Goal: Task Accomplishment & Management: Use online tool/utility

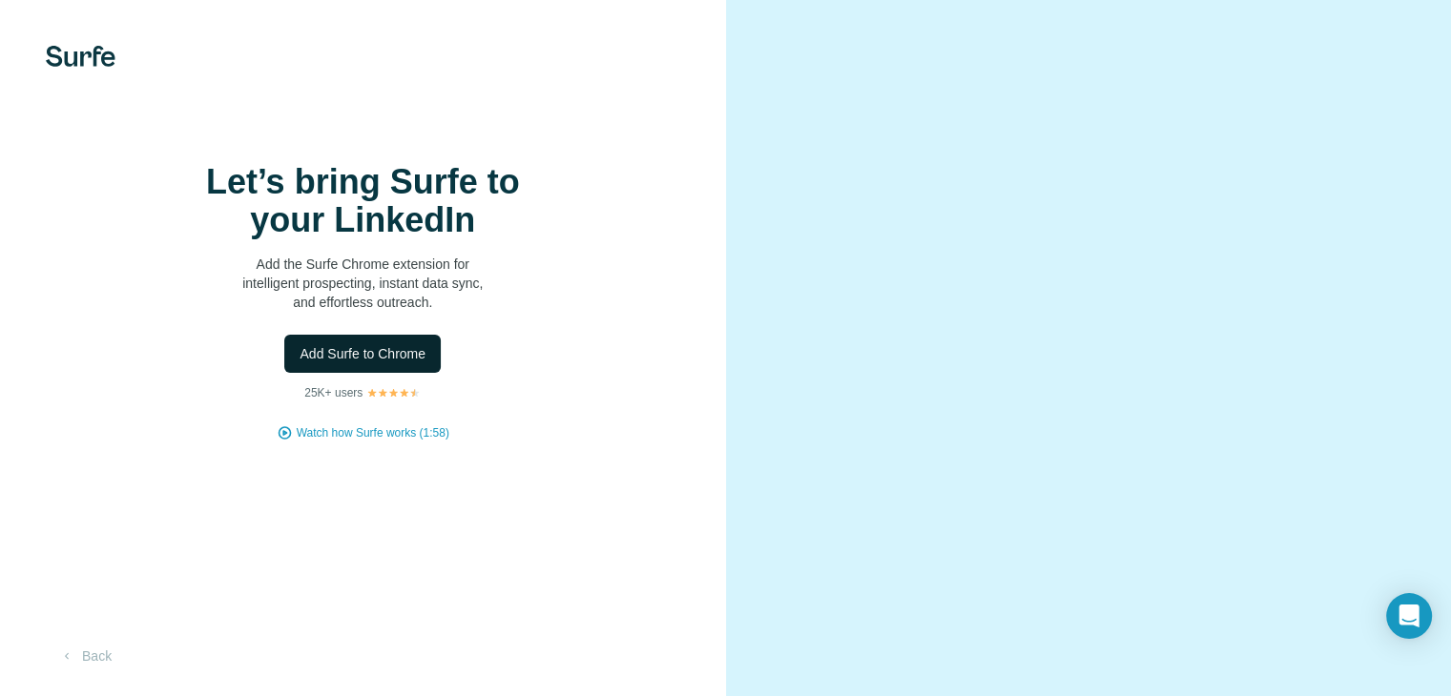
click at [389, 363] on span "Add Surfe to Chrome" at bounding box center [363, 353] width 126 height 19
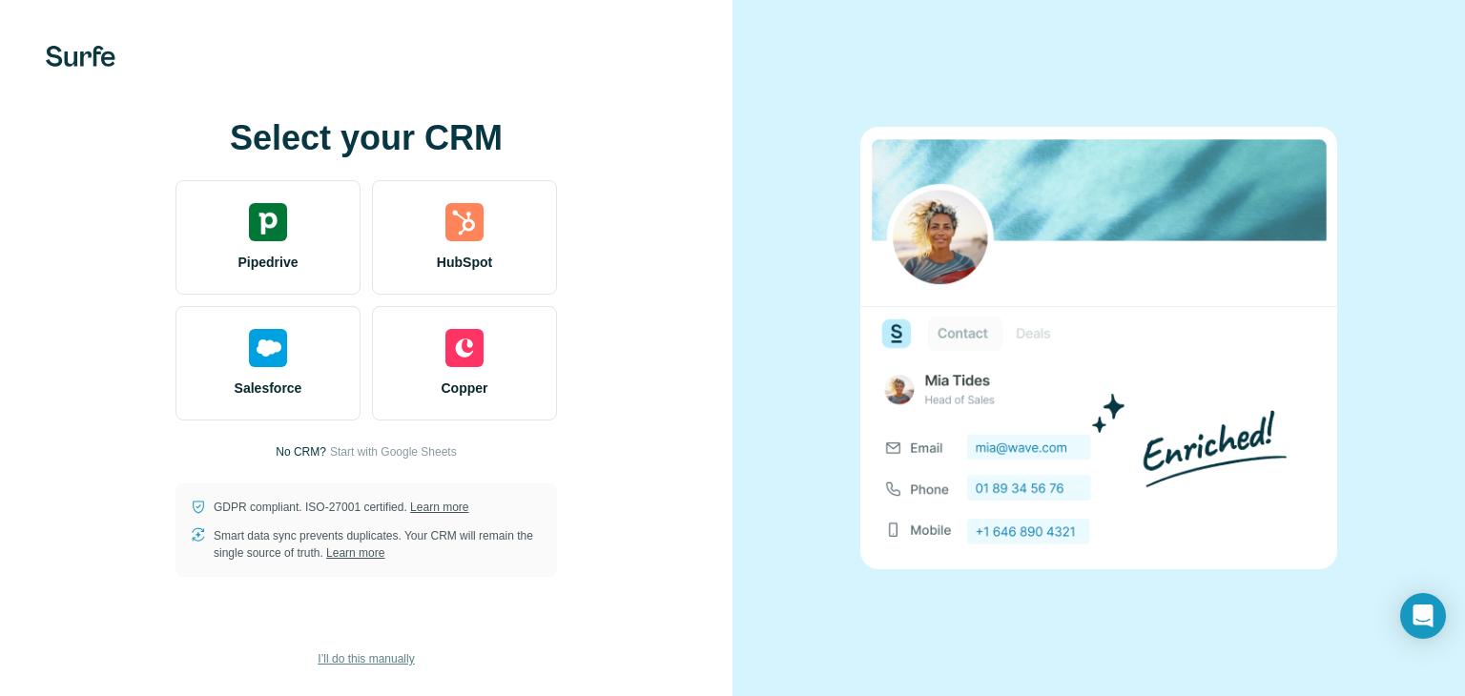
click at [385, 646] on button "I’ll do this manually" at bounding box center [365, 659] width 123 height 29
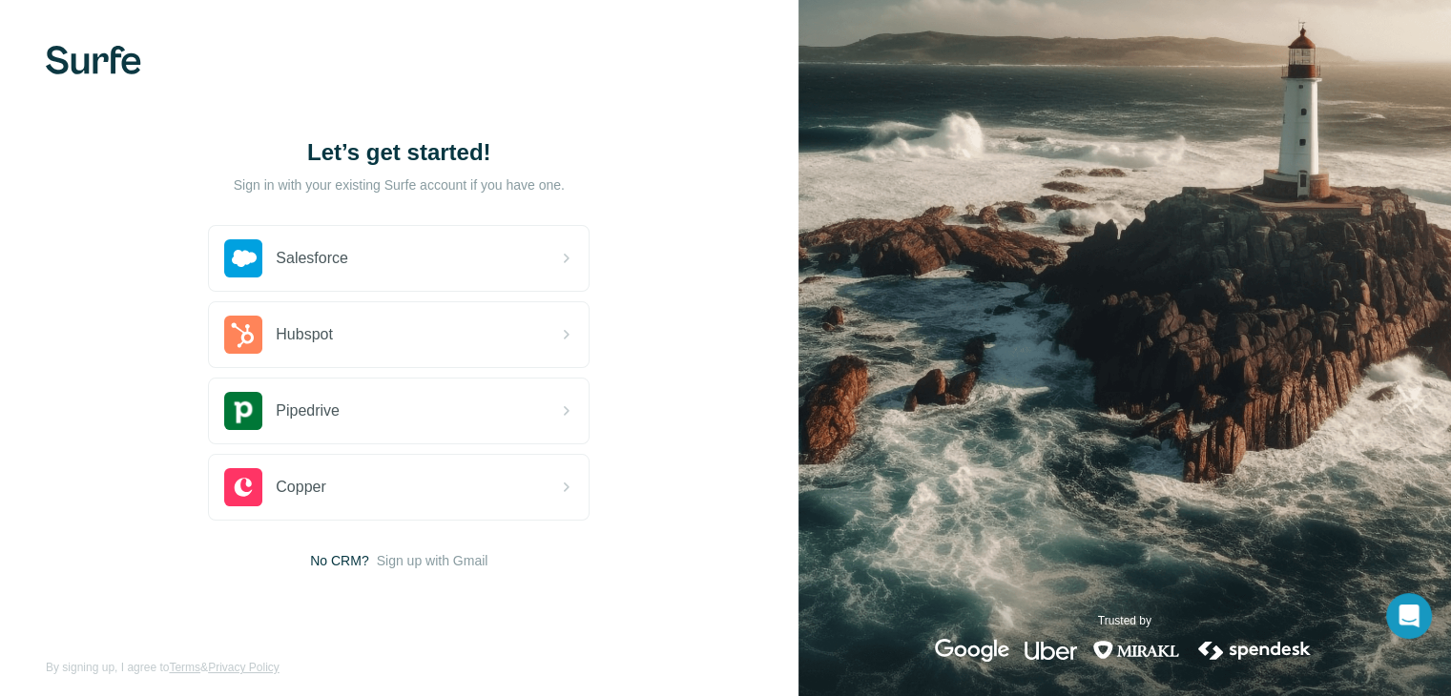
click at [430, 568] on span "Sign up with Gmail" at bounding box center [433, 560] width 112 height 19
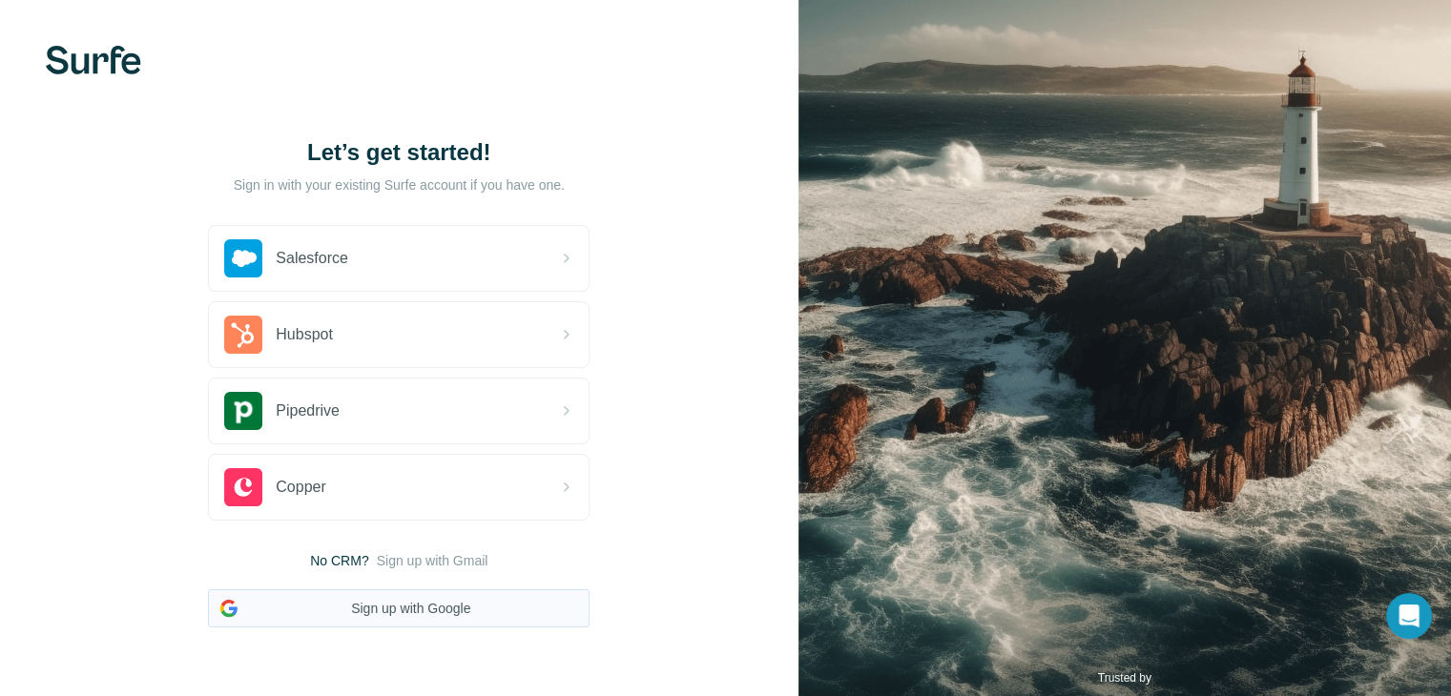
click at [414, 626] on button "Sign up with Google" at bounding box center [399, 609] width 382 height 38
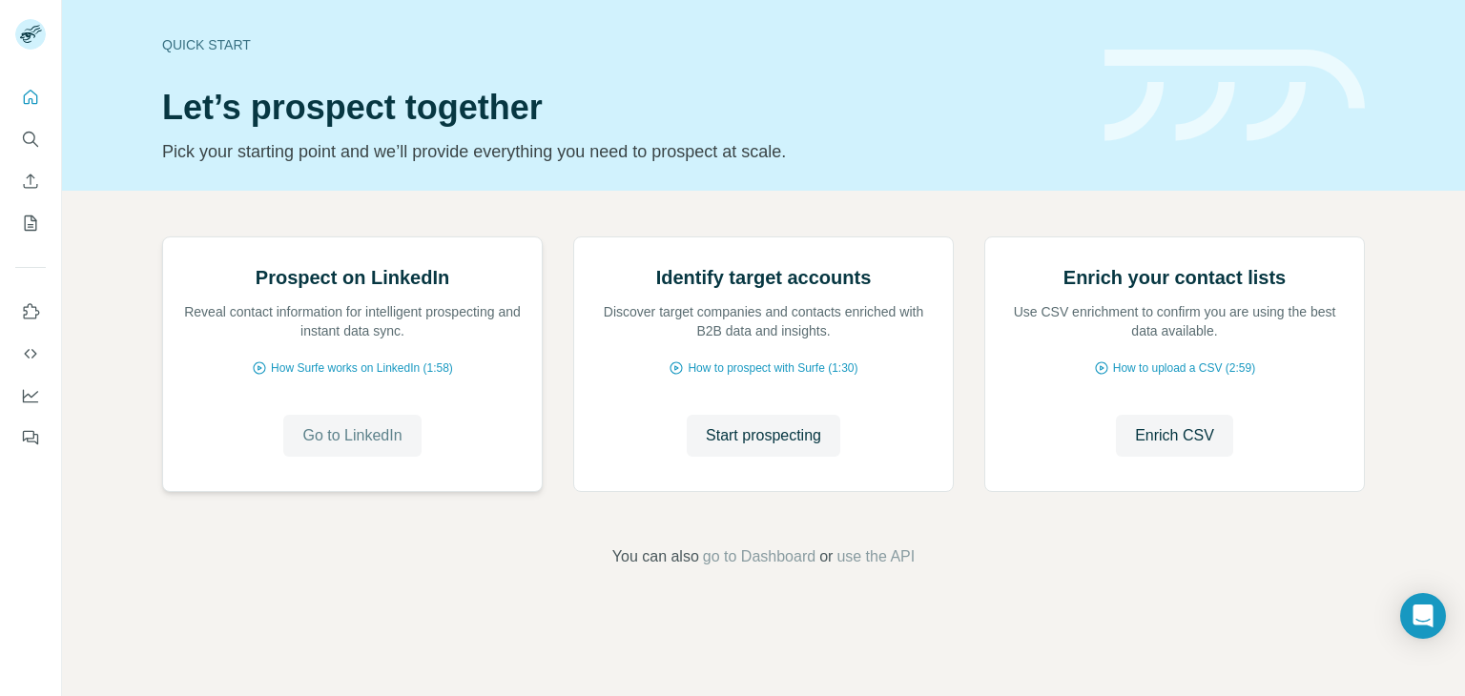
click at [335, 447] on span "Go to LinkedIn" at bounding box center [351, 436] width 99 height 23
click at [45, 225] on button "My lists" at bounding box center [30, 223] width 31 height 34
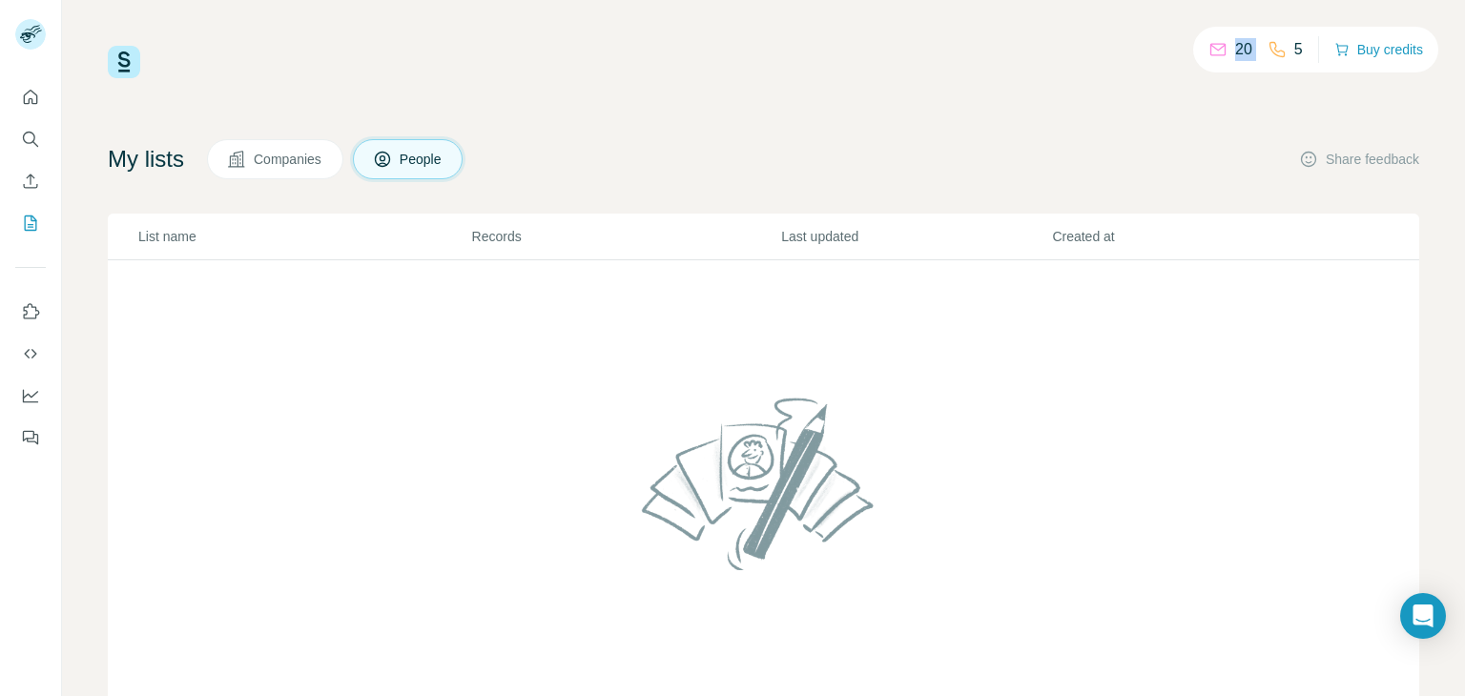
drag, startPoint x: 1262, startPoint y: 44, endPoint x: 1314, endPoint y: 48, distance: 51.7
click at [1314, 48] on div "20 5 Buy credits" at bounding box center [1315, 50] width 245 height 46
click at [1347, 52] on button "Buy credits" at bounding box center [1379, 49] width 89 height 27
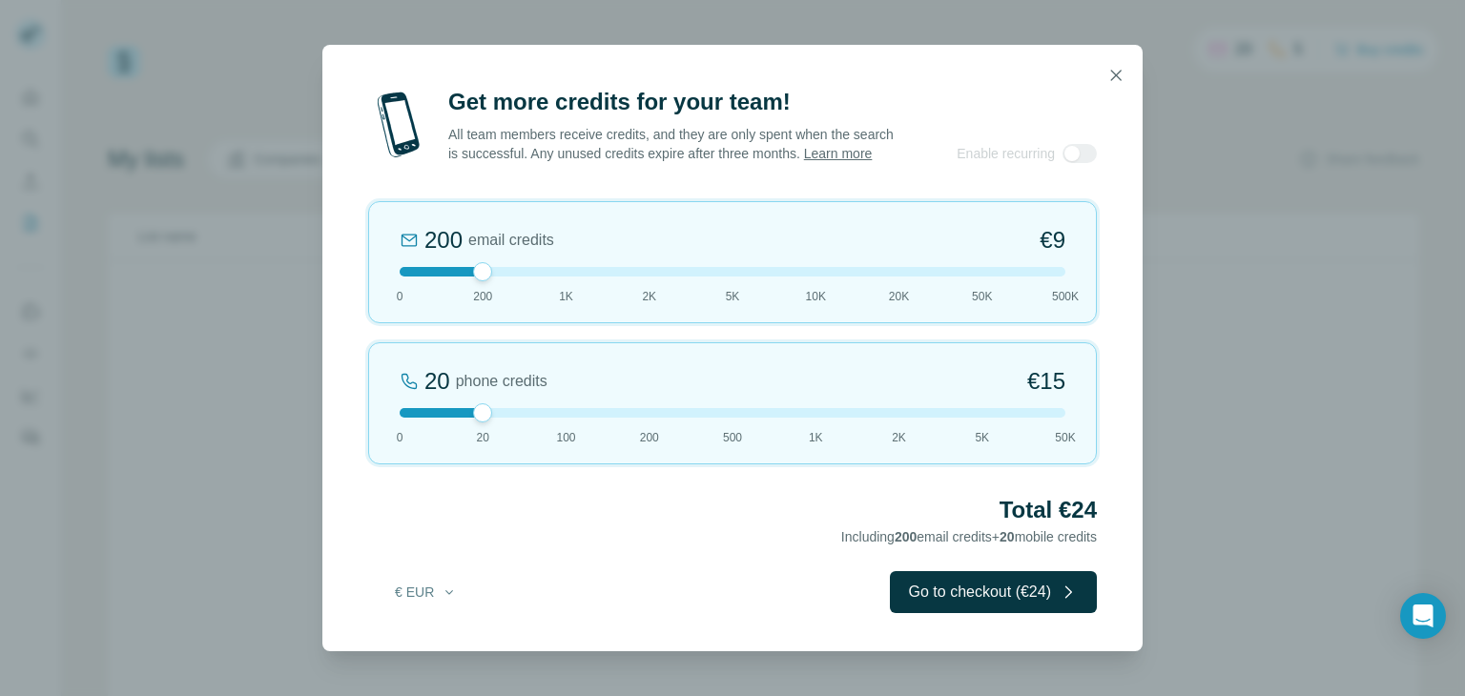
drag, startPoint x: 462, startPoint y: 275, endPoint x: 415, endPoint y: 286, distance: 48.1
click at [415, 286] on div "200 email credits €9 0 200 1K 2K 5K 10K 20K 50K 500K" at bounding box center [732, 262] width 729 height 122
click at [415, 286] on div "0 email credits €0 0 200 1K 2K 5K 10K 20K 50K 500K" at bounding box center [732, 262] width 729 height 122
drag, startPoint x: 487, startPoint y: 427, endPoint x: 560, endPoint y: 431, distance: 72.6
click at [560, 431] on div "100 phone credits €72 0 20 100 200 500 1K 2K 5K 50K" at bounding box center [732, 403] width 729 height 122
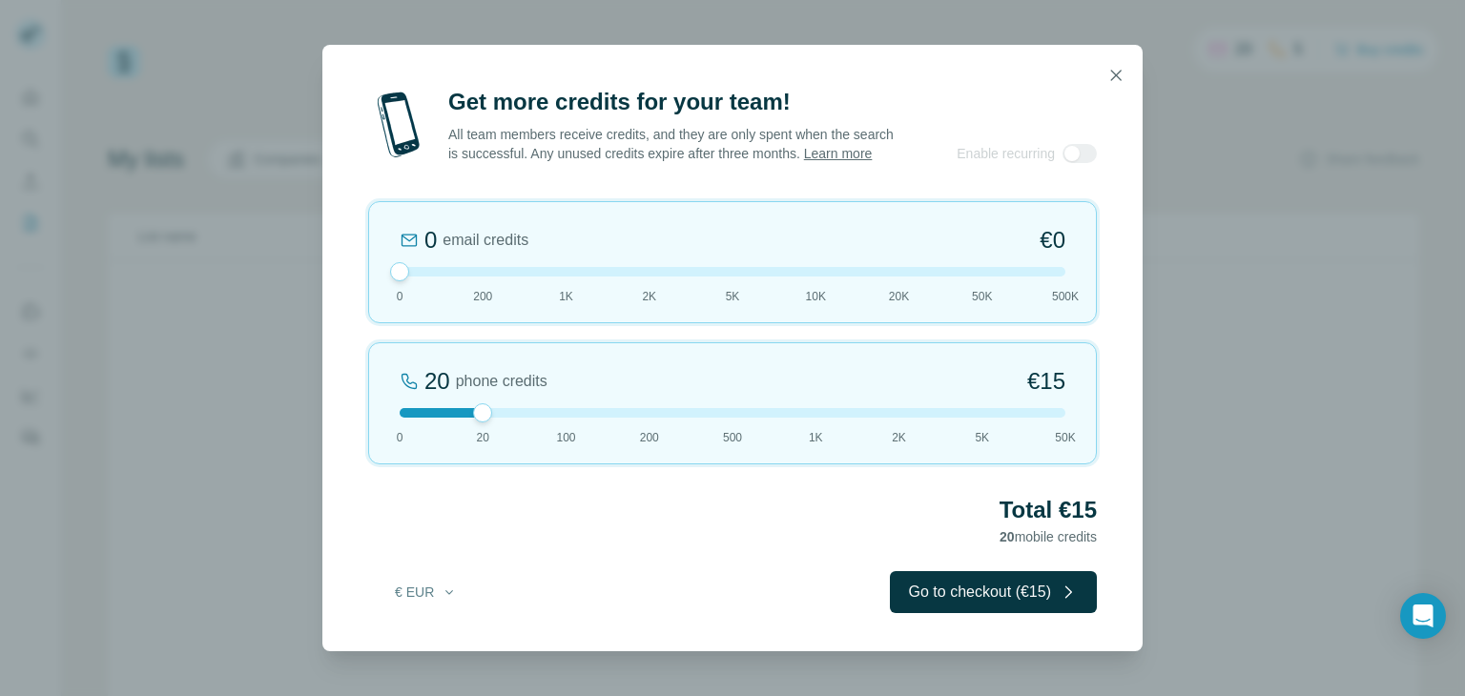
drag, startPoint x: 572, startPoint y: 425, endPoint x: 508, endPoint y: 425, distance: 64.9
click at [508, 418] on div at bounding box center [733, 413] width 666 height 10
click at [467, 269] on div "0 email credits €0 0 200 1K 2K 5K 10K 20K 50K 500K" at bounding box center [732, 262] width 729 height 122
click at [467, 269] on div "200 email credits €9 0 200 1K 2K 5K 10K 20K 50K 500K" at bounding box center [732, 262] width 729 height 122
click at [404, 276] on div at bounding box center [733, 272] width 666 height 10
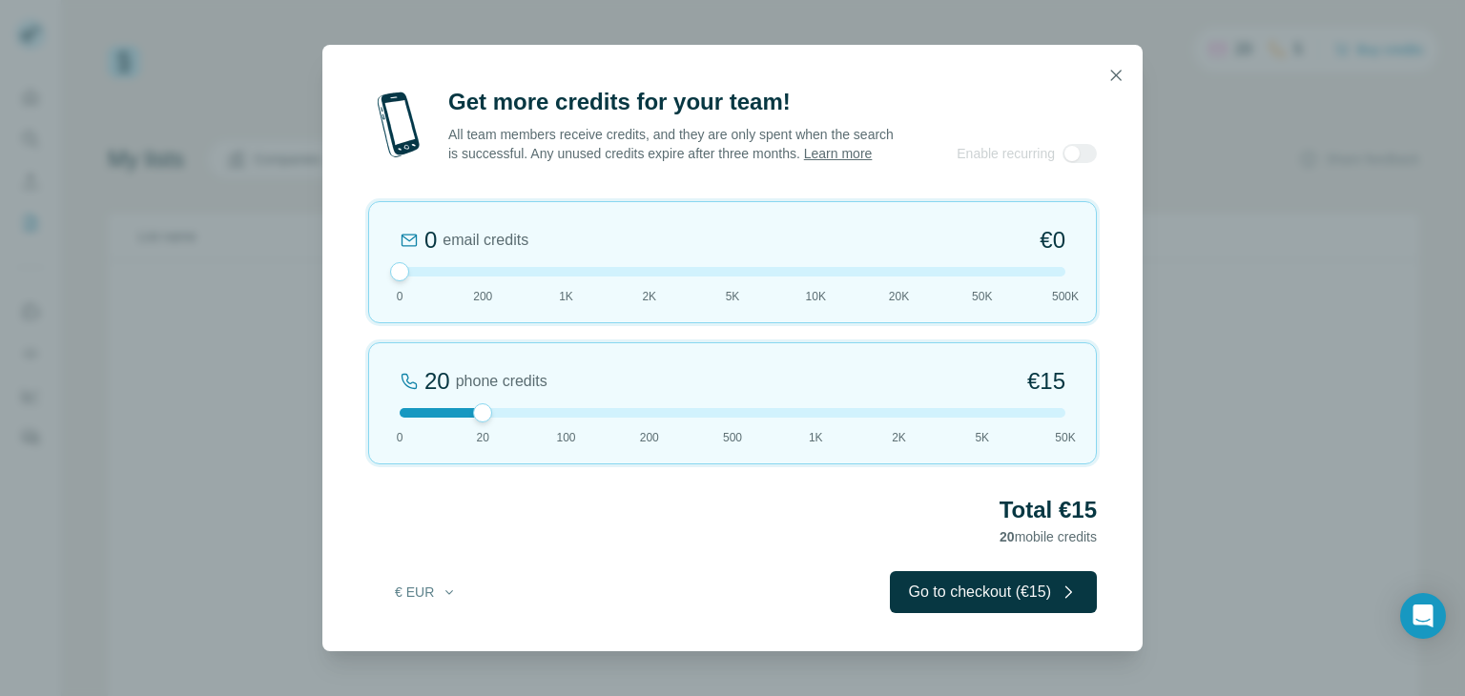
click at [558, 418] on div at bounding box center [733, 413] width 666 height 10
click at [603, 418] on div at bounding box center [733, 413] width 666 height 10
click at [1123, 73] on icon "button" at bounding box center [1116, 75] width 19 height 19
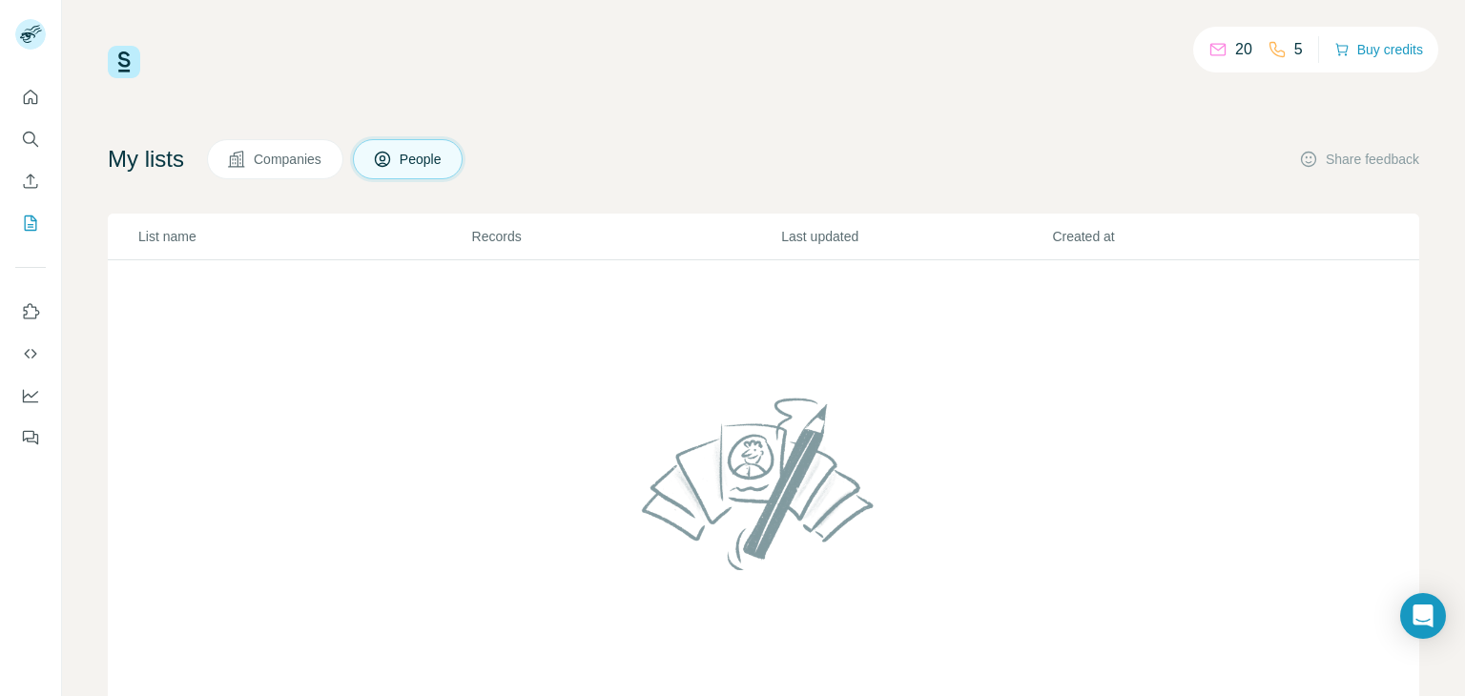
click at [267, 158] on span "Companies" at bounding box center [289, 159] width 70 height 19
click at [26, 127] on button "Search" at bounding box center [30, 139] width 31 height 34
click at [29, 142] on icon "Search" at bounding box center [29, 138] width 12 height 12
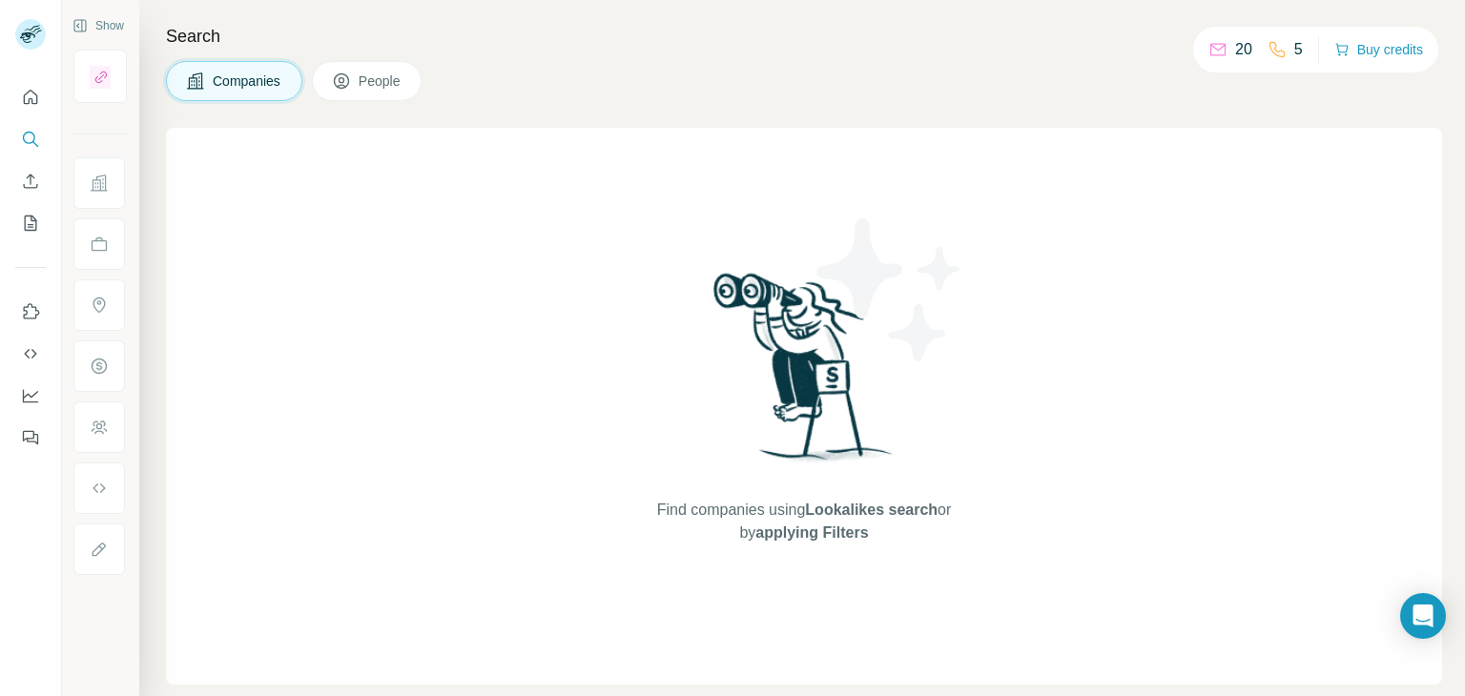
click at [445, 156] on div "Find companies using Lookalikes search or by applying Filters" at bounding box center [804, 406] width 1276 height 557
drag, startPoint x: 1464, startPoint y: 342, endPoint x: 1453, endPoint y: 455, distance: 113.2
click at [1453, 455] on div "Search Companies People Find companies using Lookalikes search or by applying F…" at bounding box center [802, 348] width 1326 height 696
click at [19, 310] on button "Use Surfe on LinkedIn" at bounding box center [30, 312] width 31 height 34
click at [36, 168] on button "Enrich CSV" at bounding box center [30, 181] width 31 height 34
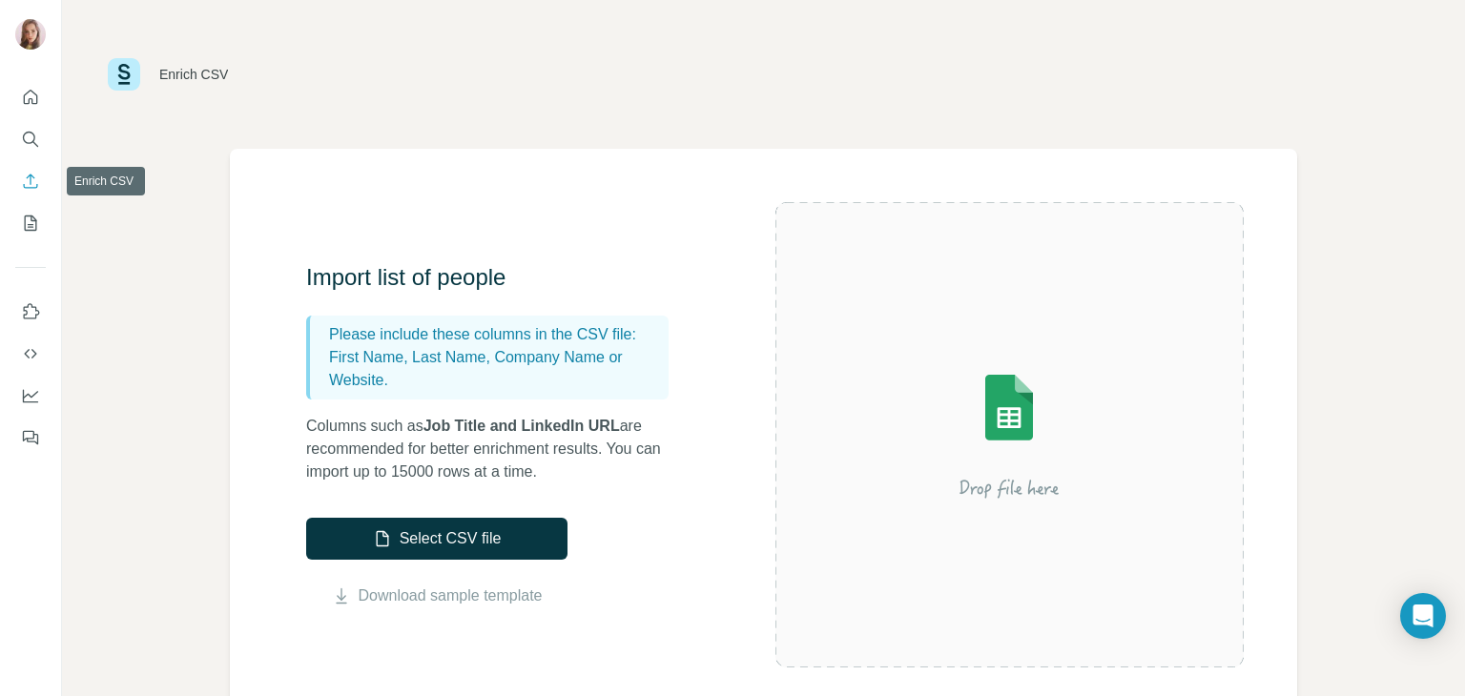
click at [36, 168] on button "Enrich CSV" at bounding box center [30, 181] width 31 height 34
click at [30, 124] on button "Search" at bounding box center [30, 139] width 31 height 34
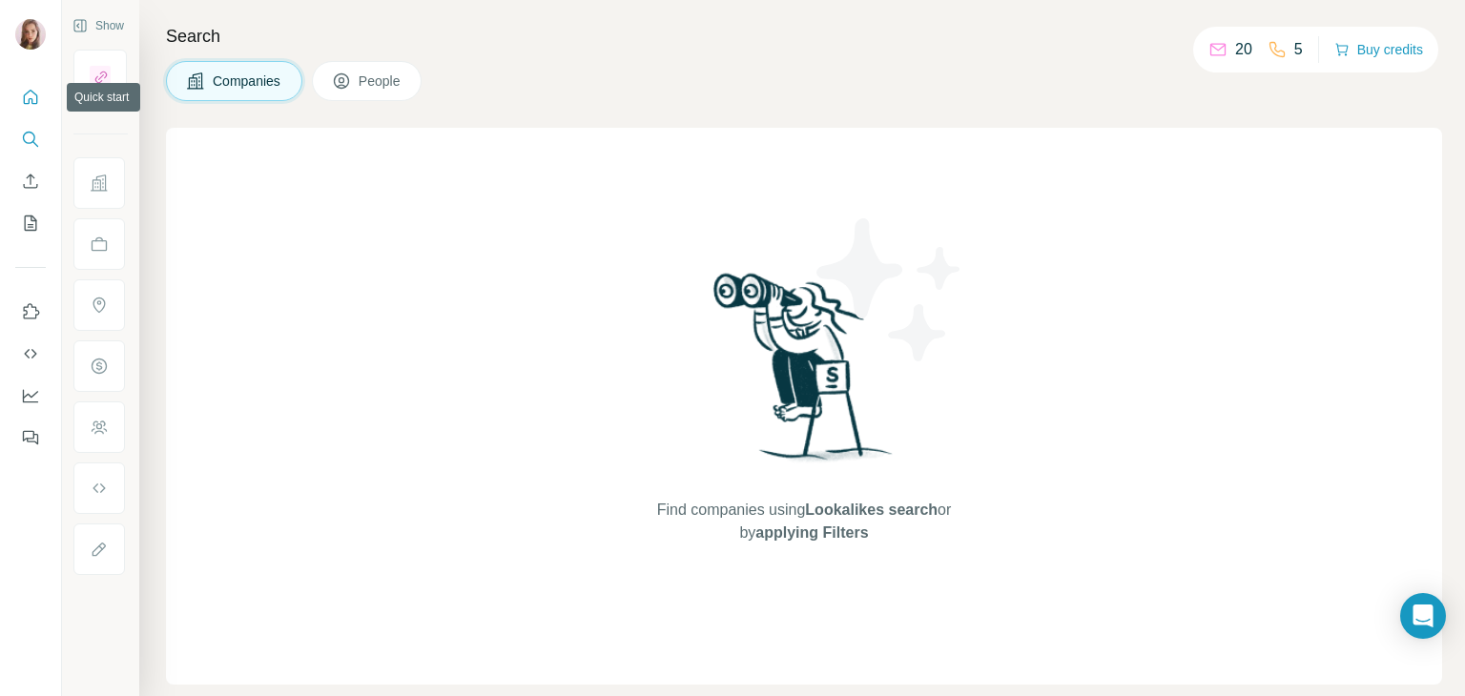
click at [37, 103] on icon "Quick start" at bounding box center [31, 97] width 14 height 14
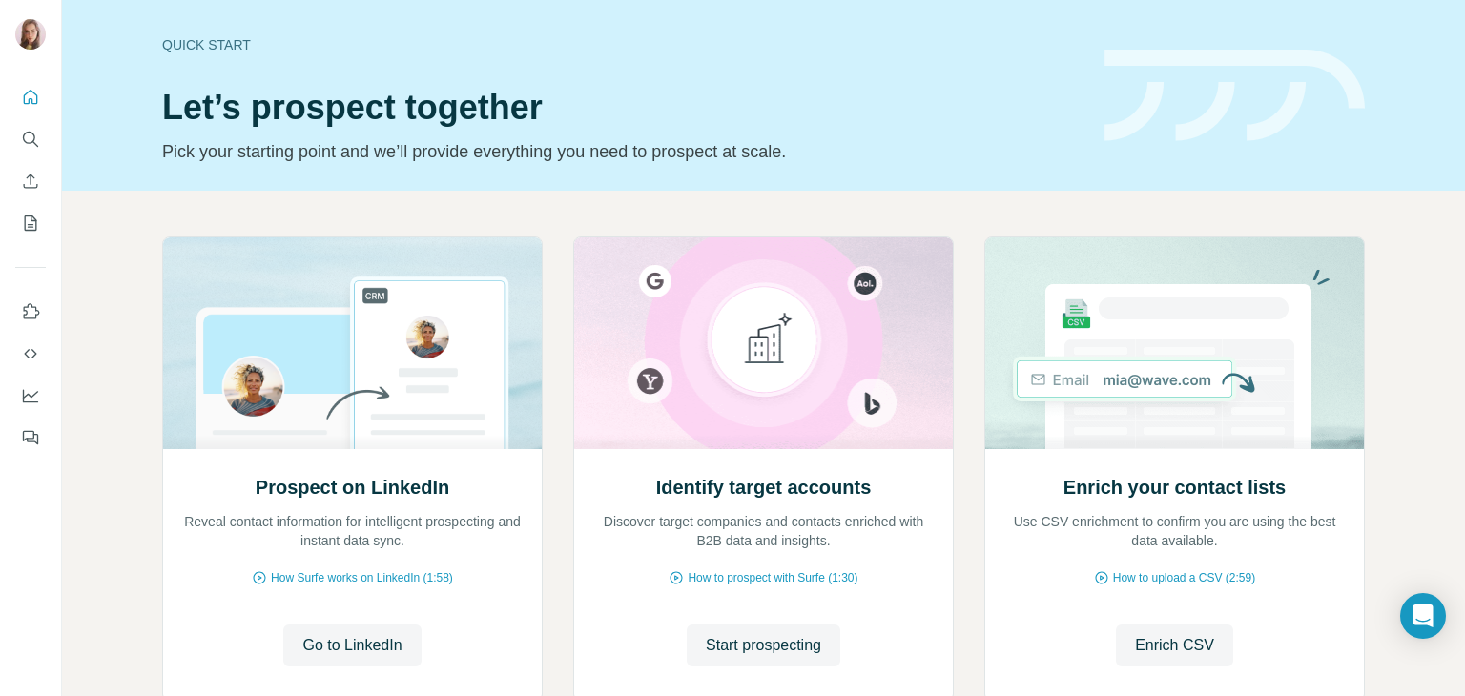
scroll to position [128, 0]
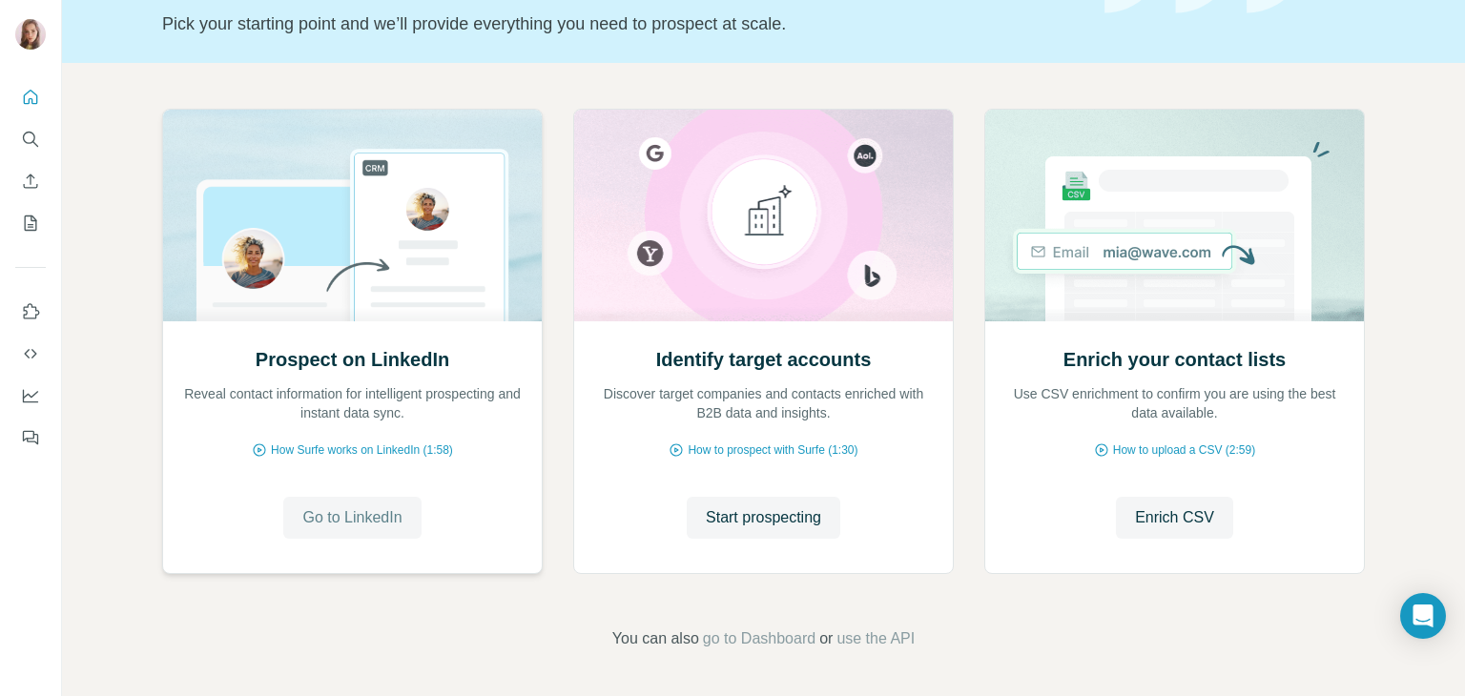
click at [377, 502] on button "Go to LinkedIn" at bounding box center [351, 518] width 137 height 42
click at [41, 183] on button "Enrich CSV" at bounding box center [30, 181] width 31 height 34
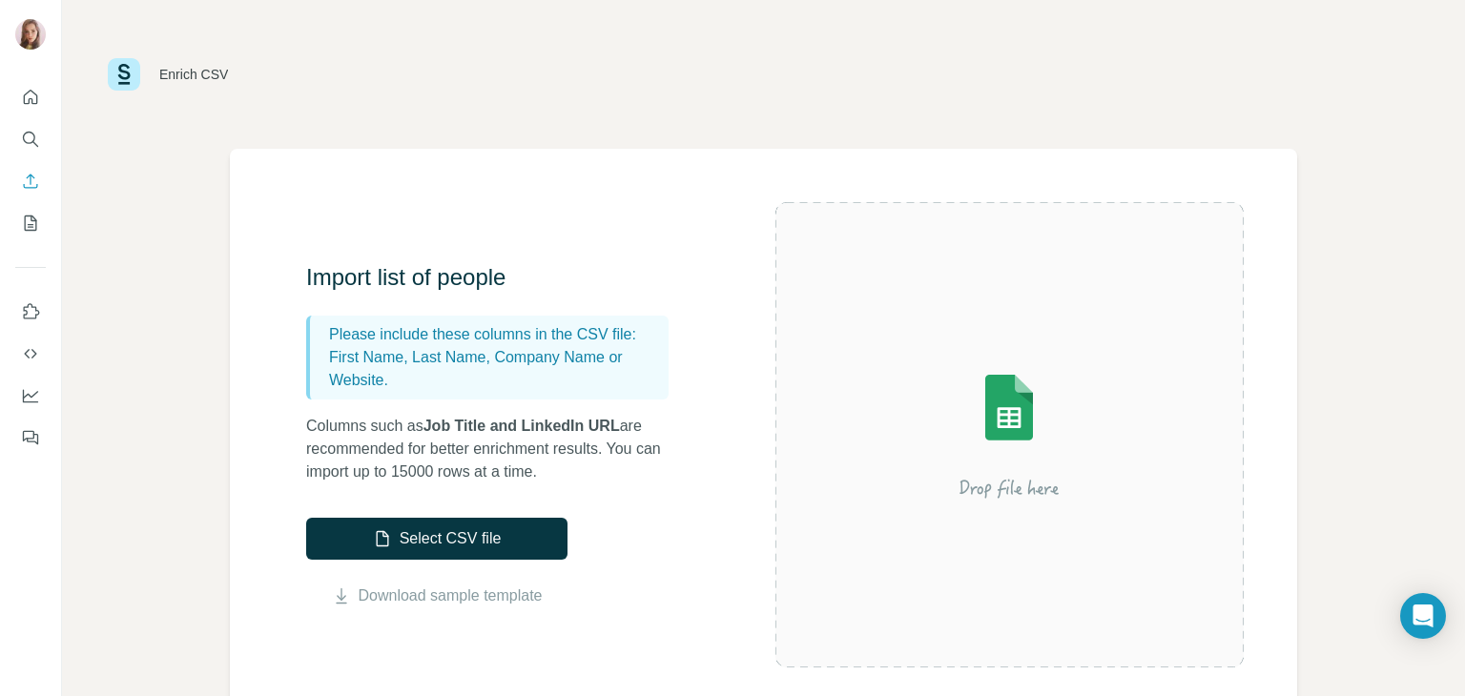
click at [380, 565] on div "Select CSV file Download sample template" at bounding box center [436, 563] width 261 height 90
click at [410, 554] on button "Select CSV file" at bounding box center [436, 539] width 261 height 42
click at [24, 320] on icon "Use Surfe on LinkedIn" at bounding box center [30, 311] width 19 height 19
click at [420, 530] on button "Select CSV file" at bounding box center [436, 539] width 261 height 42
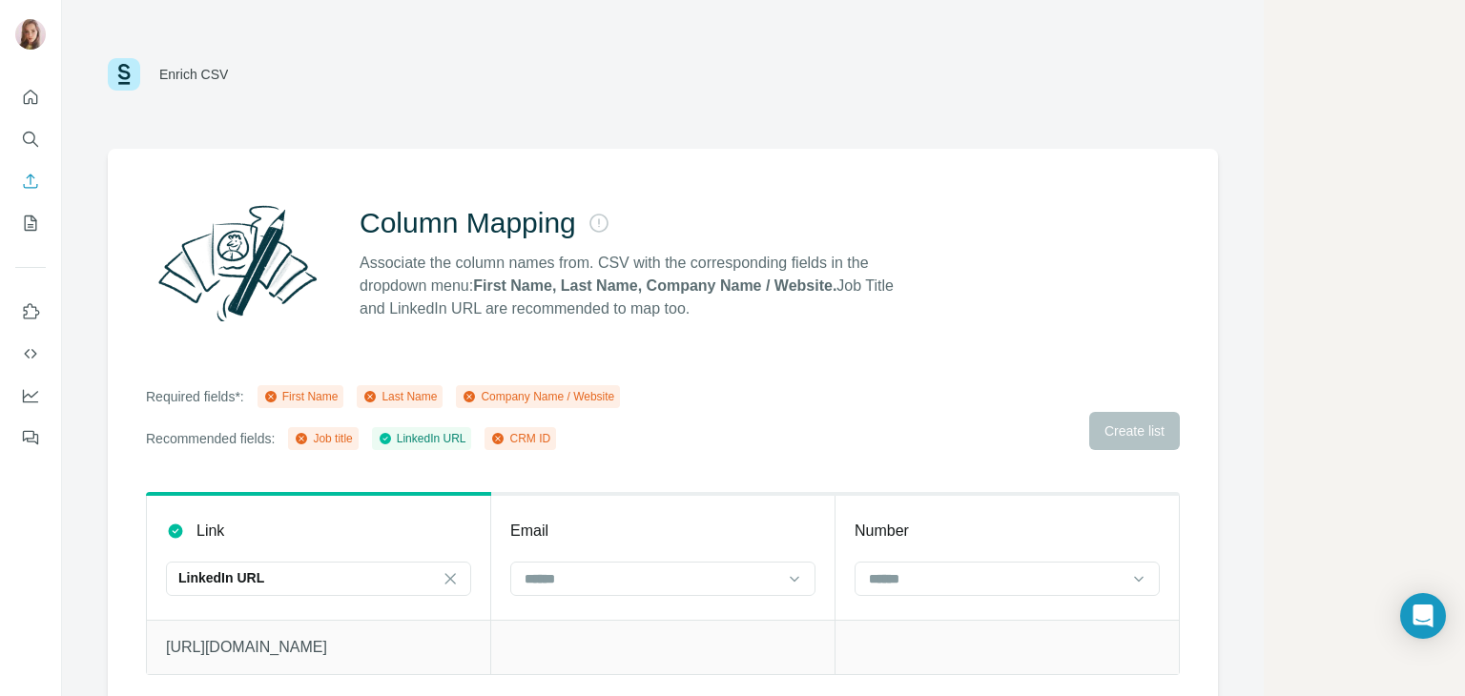
scroll to position [27, 0]
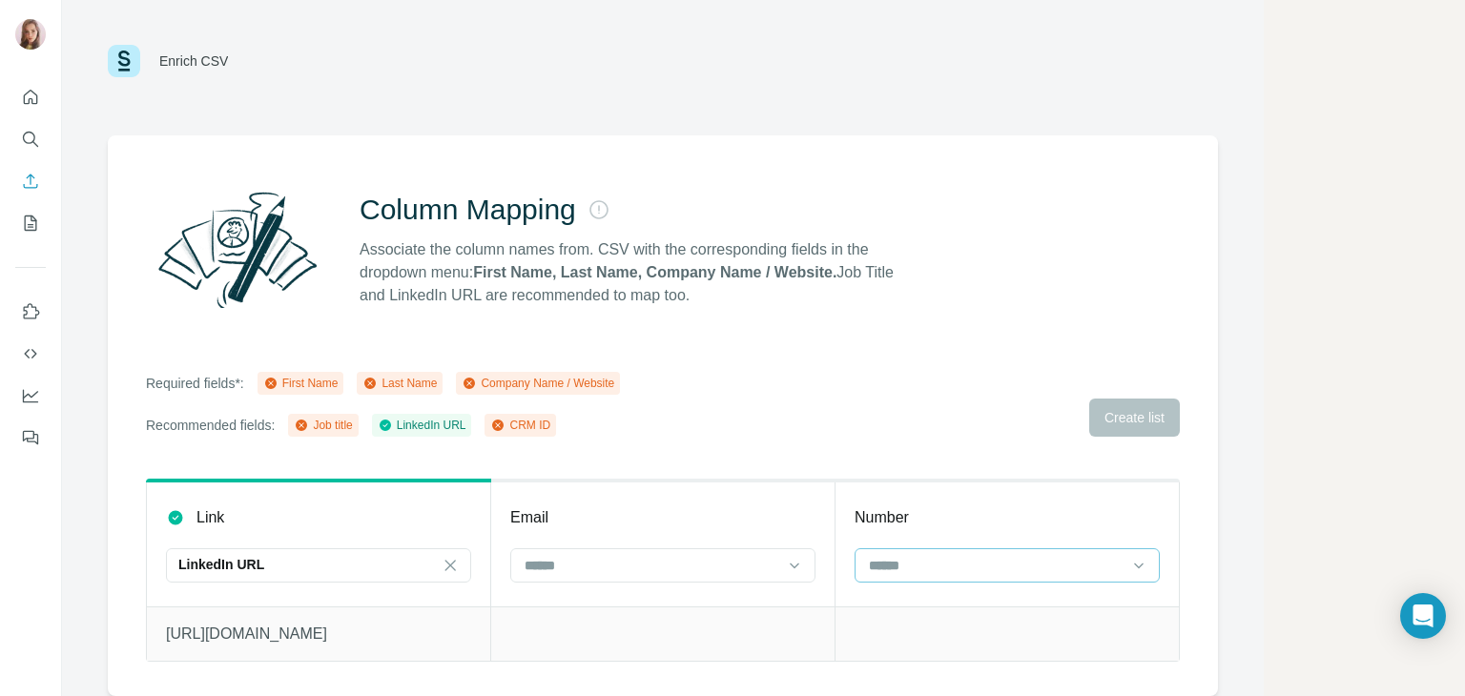
click at [896, 564] on div at bounding box center [996, 566] width 258 height 32
drag, startPoint x: 1464, startPoint y: 314, endPoint x: 1446, endPoint y: 398, distance: 85.9
click at [1446, 398] on main "Enrich CSV Column Mapping Associate the column names from. CSV with the corresp…" at bounding box center [763, 348] width 1403 height 696
click at [672, 555] on input at bounding box center [652, 565] width 258 height 21
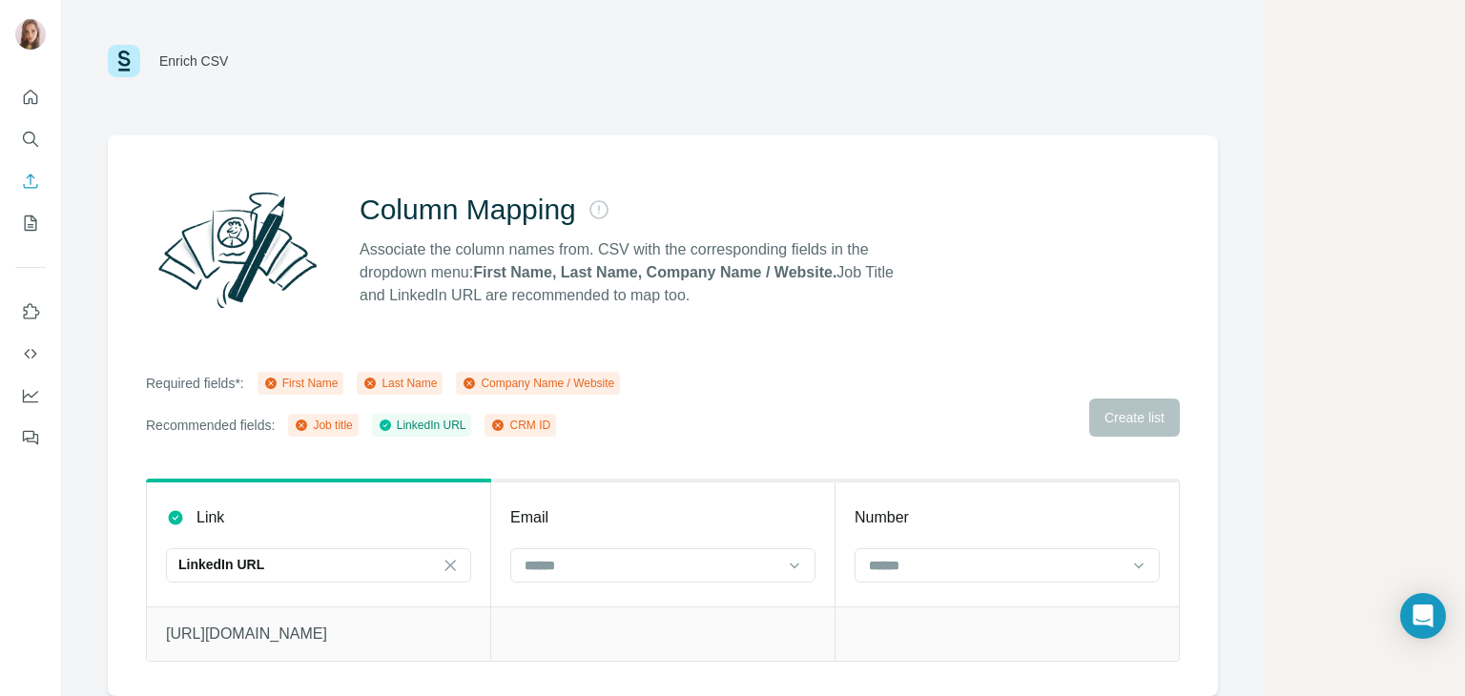
click at [882, 379] on div "Required fields*: First Name Last Name Company Name / Website Recommended field…" at bounding box center [663, 404] width 1034 height 65
click at [1118, 397] on div "Required fields*: First Name Last Name Company Name / Website Recommended field…" at bounding box center [663, 404] width 1034 height 65
click at [792, 607] on td at bounding box center [663, 634] width 344 height 54
click at [488, 617] on td "https://www.linkedin.com/in/viktoriakorabelnikova/" at bounding box center [319, 634] width 344 height 54
click at [440, 623] on p "https://www.linkedin.com/in/viktoriakorabelnikova/" at bounding box center [318, 634] width 305 height 23
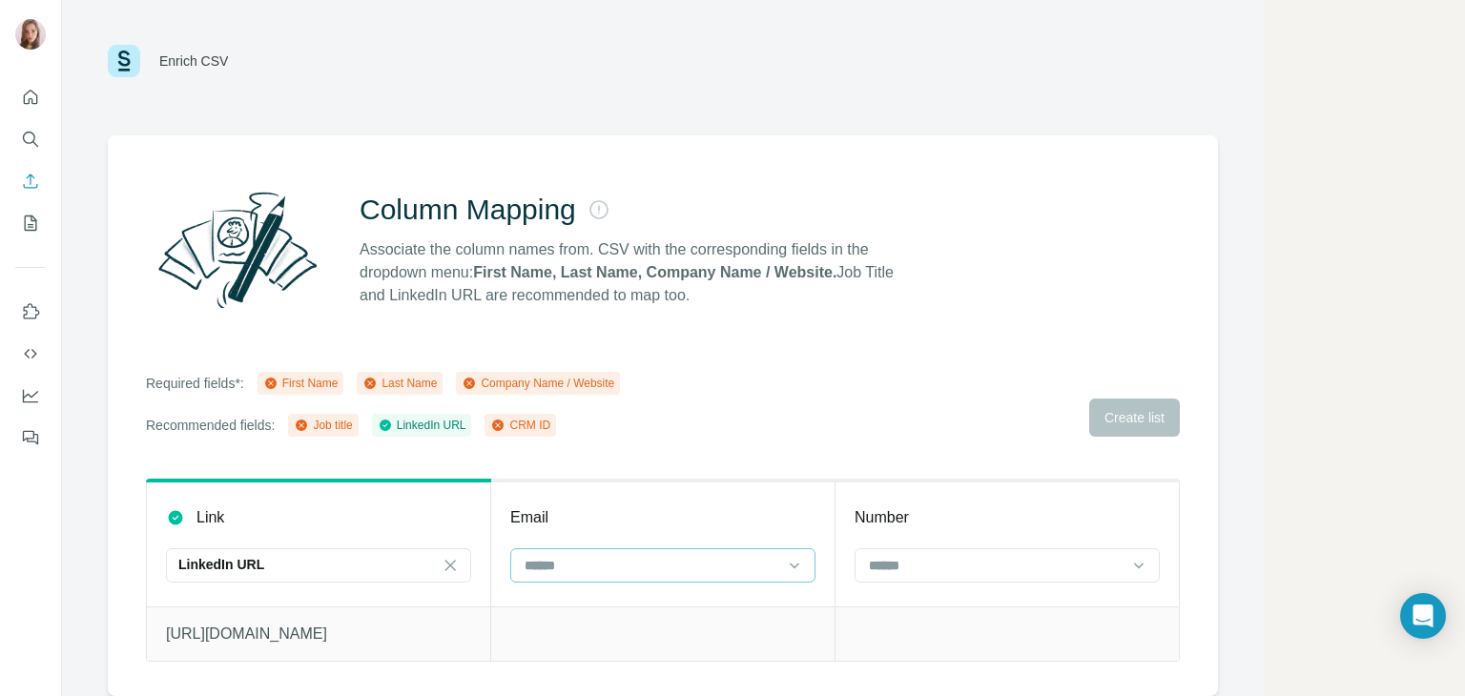
click at [566, 555] on input at bounding box center [652, 565] width 258 height 21
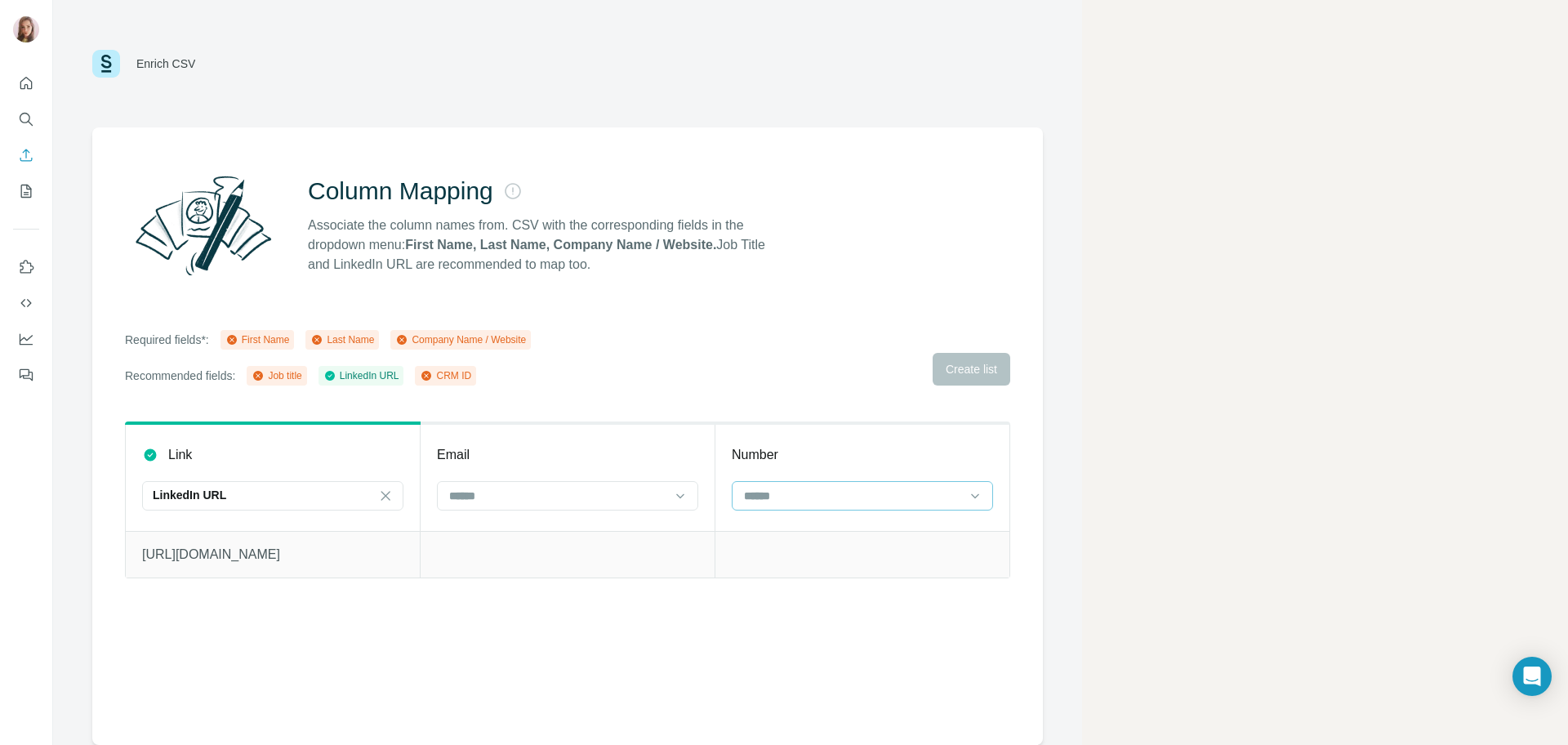
drag, startPoint x: 1243, startPoint y: 1, endPoint x: 795, endPoint y: 499, distance: 669.9
click at [795, 499] on input at bounding box center [852, 496] width 221 height 18
click at [646, 489] on input at bounding box center [558, 496] width 221 height 18
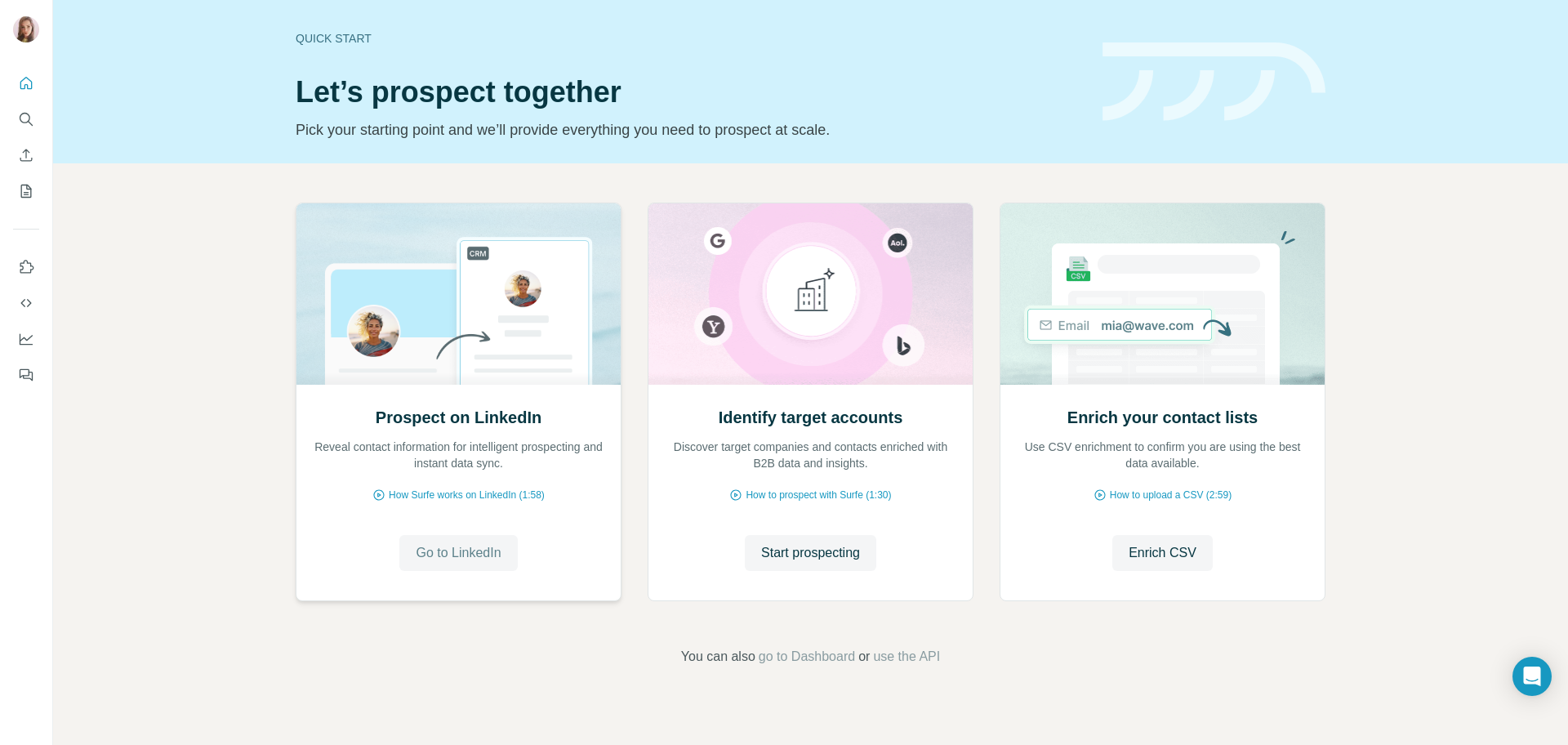
click at [472, 545] on span "Go to LinkedIn" at bounding box center [458, 552] width 85 height 20
